Goal: Task Accomplishment & Management: Manage account settings

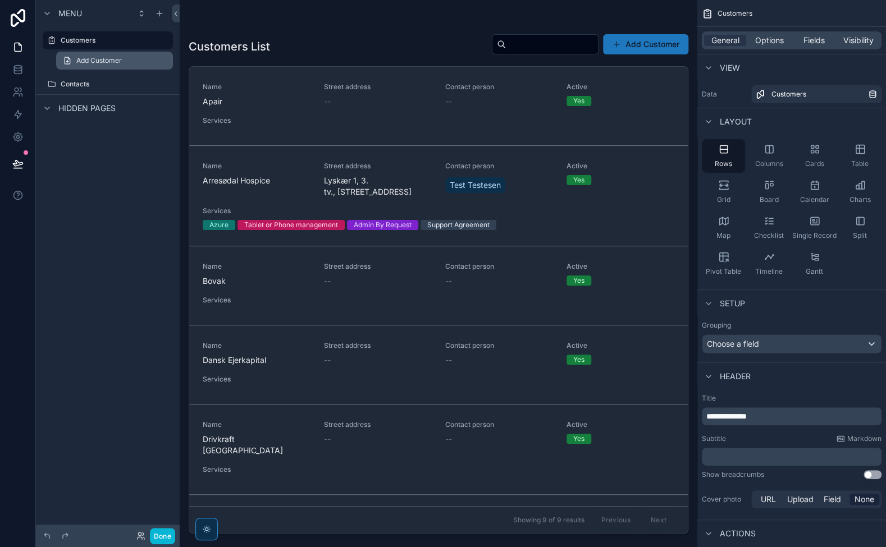
drag, startPoint x: 12, startPoint y: 22, endPoint x: 131, endPoint y: 56, distance: 123.0
click at [12, 22] on icon at bounding box center [18, 18] width 15 height 18
click at [18, 139] on icon at bounding box center [17, 136] width 11 height 11
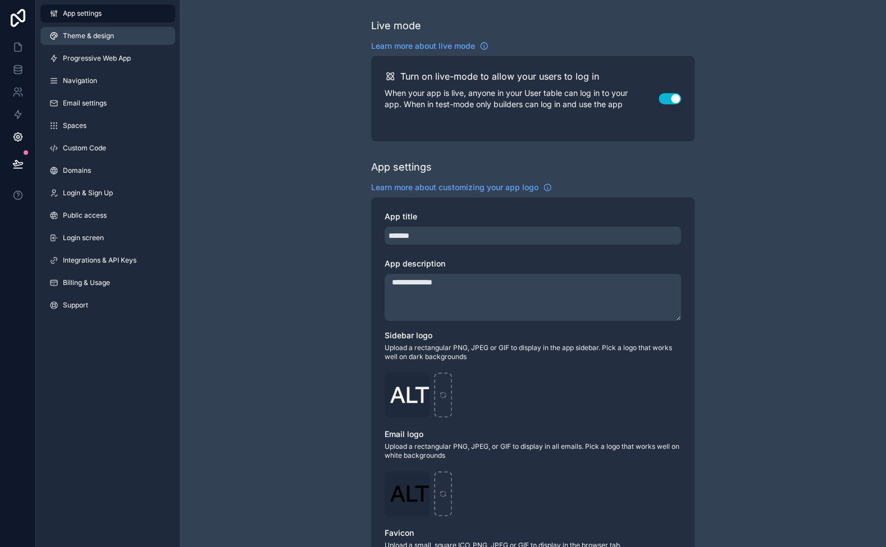
click at [102, 40] on span "Theme & design" at bounding box center [88, 35] width 51 height 9
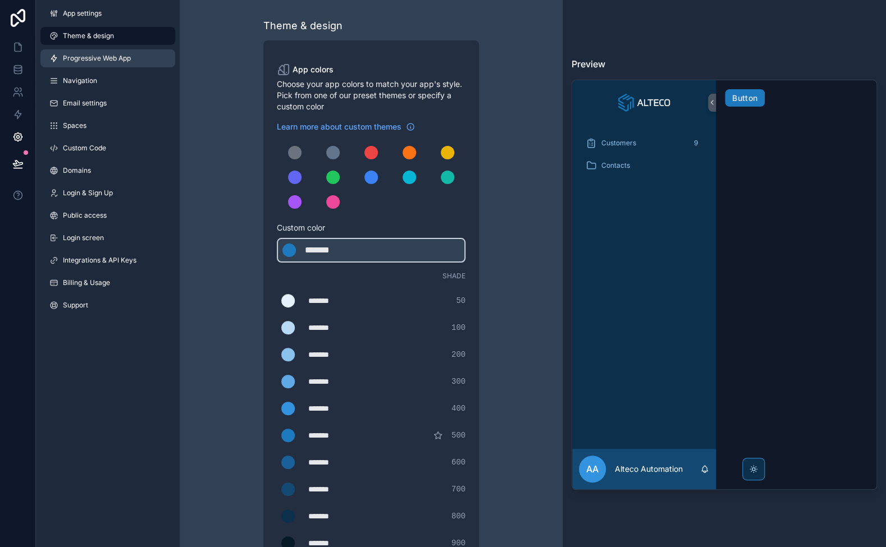
click at [104, 57] on span "Progressive Web App" at bounding box center [97, 58] width 68 height 9
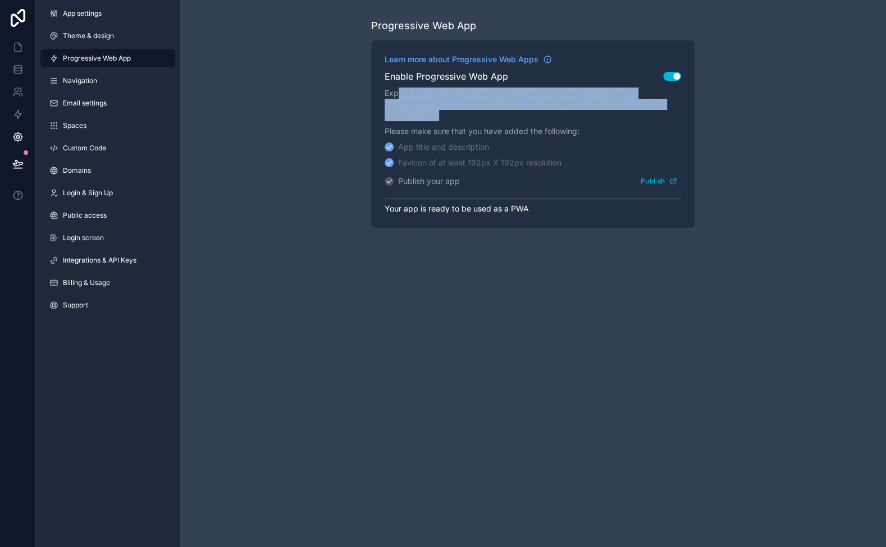
drag, startPoint x: 453, startPoint y: 114, endPoint x: 398, endPoint y: 97, distance: 57.7
click at [398, 97] on p "Experience your app as a Progressive Web App (PWA) for improved performance. Wh…" at bounding box center [533, 105] width 296 height 34
drag, startPoint x: 391, startPoint y: 97, endPoint x: 424, endPoint y: 111, distance: 36.5
click at [424, 111] on p "Experience your app as a Progressive Web App (PWA) for improved performance. Wh…" at bounding box center [533, 105] width 296 height 34
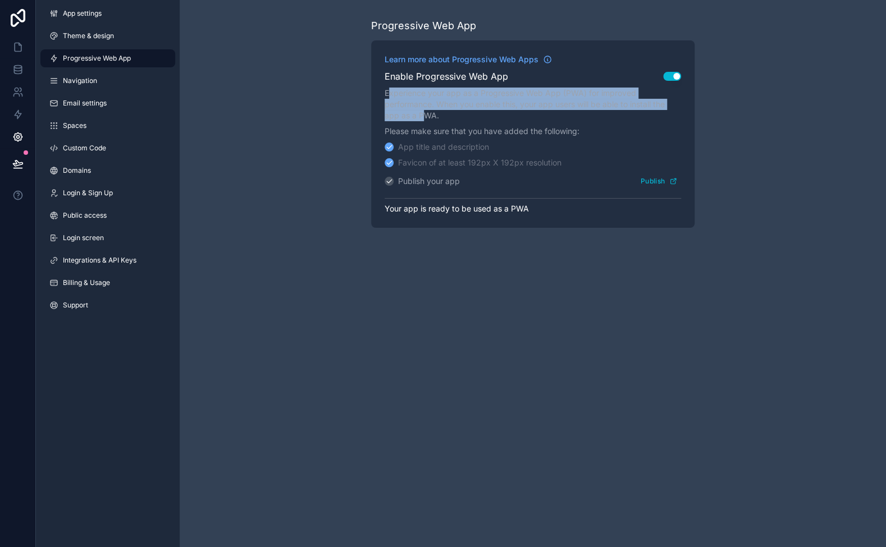
click at [424, 111] on p "Experience your app as a Progressive Web App (PWA) for improved performance. Wh…" at bounding box center [533, 105] width 296 height 34
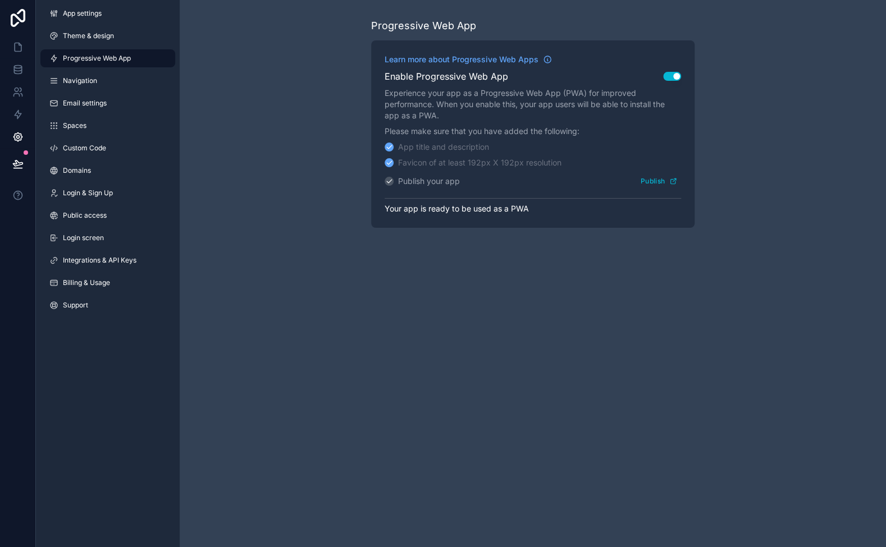
click at [509, 113] on p "Experience your app as a Progressive Web App (PWA) for improved performance. Wh…" at bounding box center [533, 105] width 296 height 34
click at [245, 144] on div "Progressive Web App Learn more about Progressive Web Apps Enable Progressive We…" at bounding box center [533, 123] width 706 height 246
click at [106, 256] on span "Integrations & API Keys" at bounding box center [100, 260] width 74 height 9
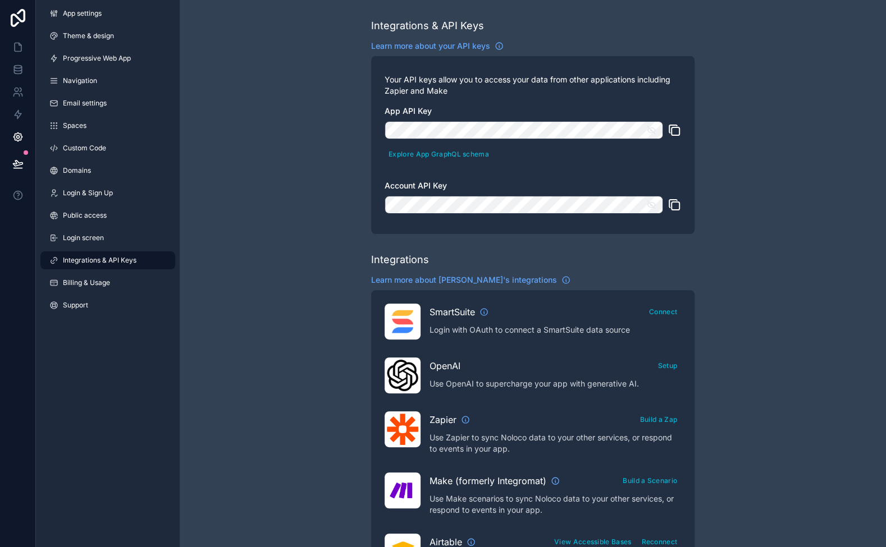
click at [653, 133] on icon "scrollable content" at bounding box center [651, 130] width 8 height 8
click at [758, 122] on div "Integrations & API Keys Learn more about your API keys Your API keys allow you …" at bounding box center [533, 500] width 706 height 1000
click at [653, 203] on icon "scrollable content" at bounding box center [651, 204] width 8 height 5
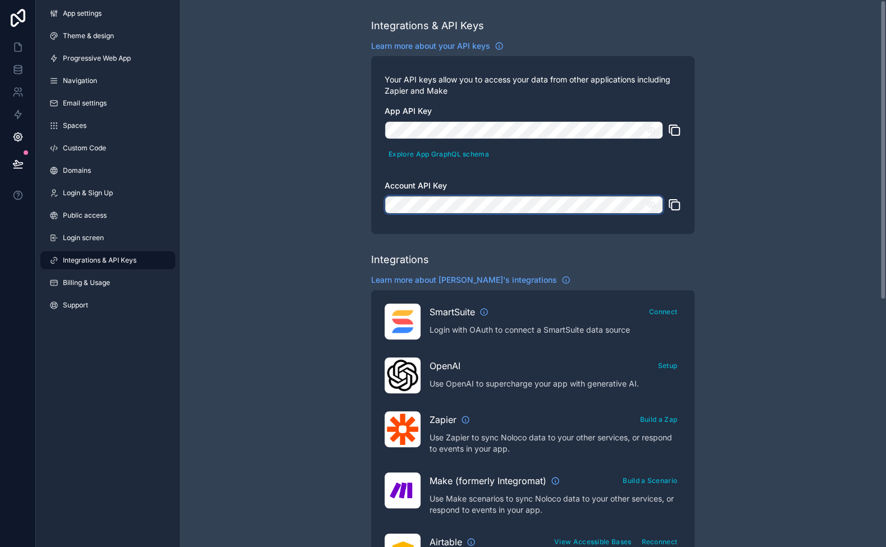
click at [775, 199] on div "Integrations & API Keys Learn more about your API keys Your API keys allow you …" at bounding box center [533, 500] width 706 height 1000
